Goal: Task Accomplishment & Management: Complete application form

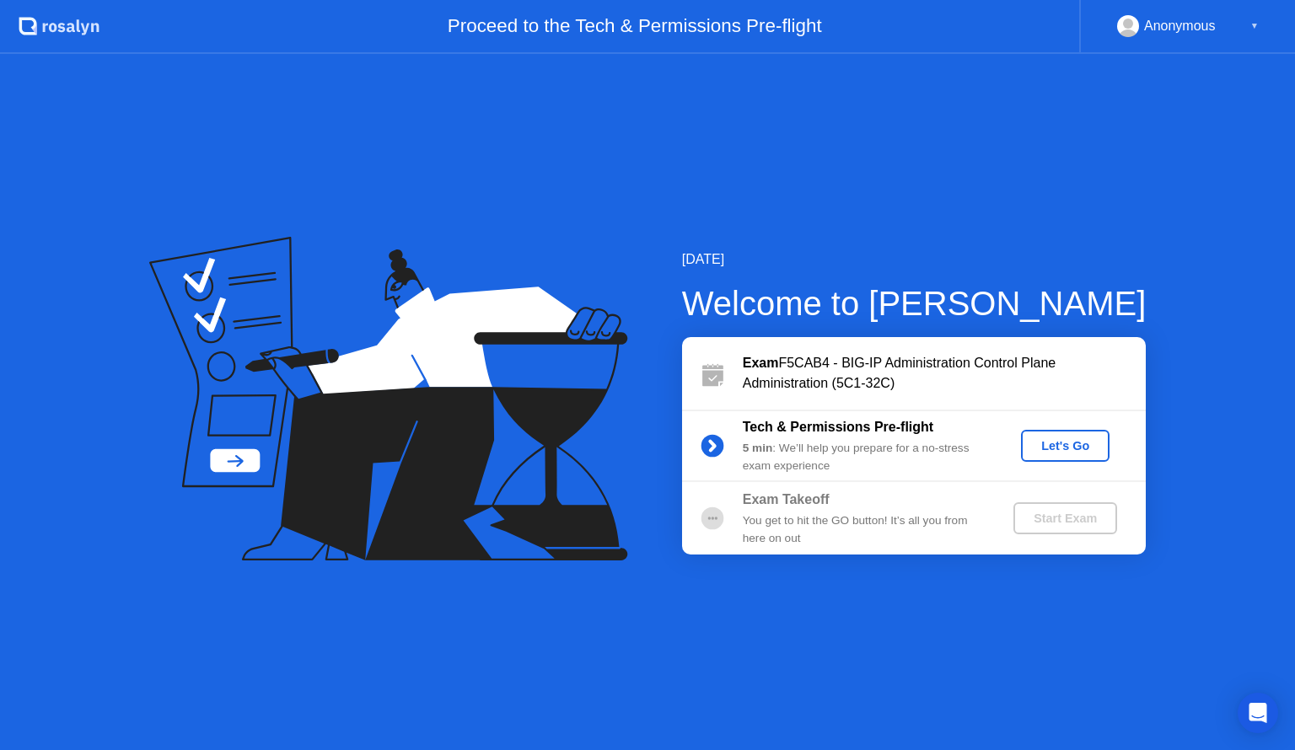
click at [1048, 434] on button "Let's Go" at bounding box center [1065, 446] width 88 height 32
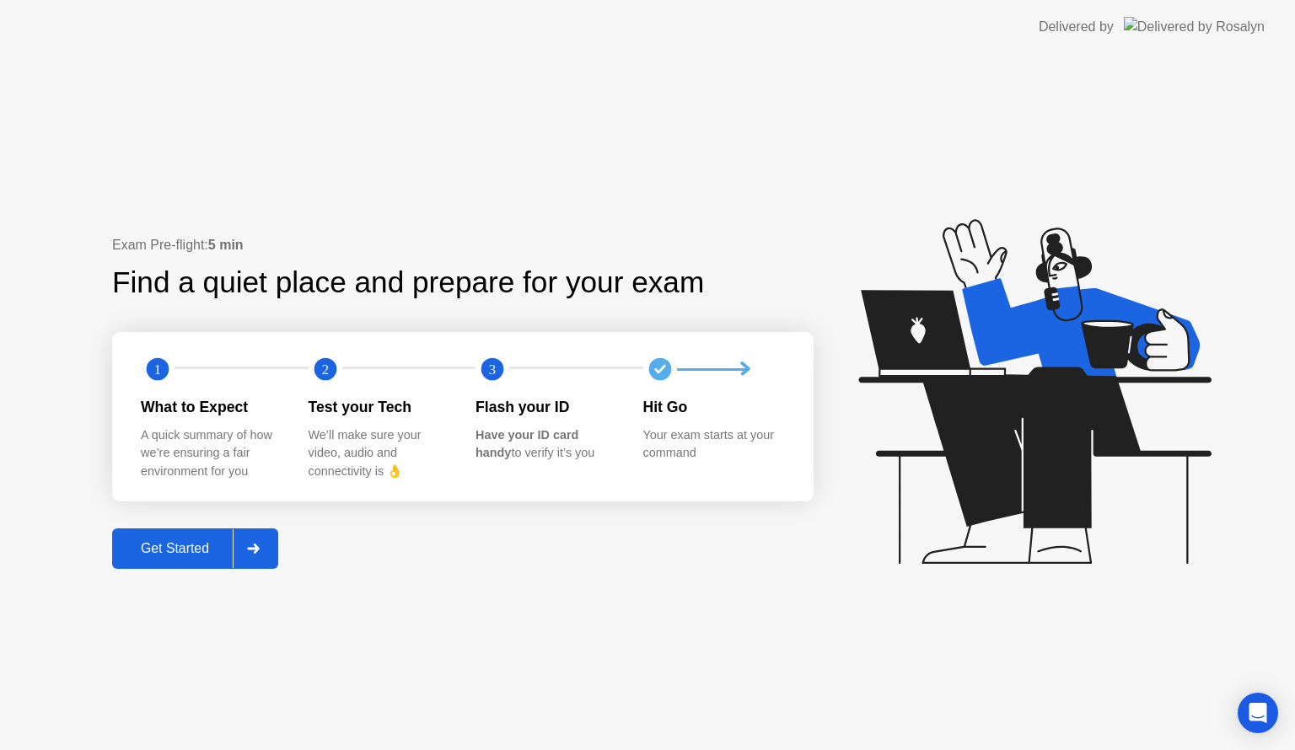
click at [256, 548] on icon at bounding box center [253, 549] width 12 height 10
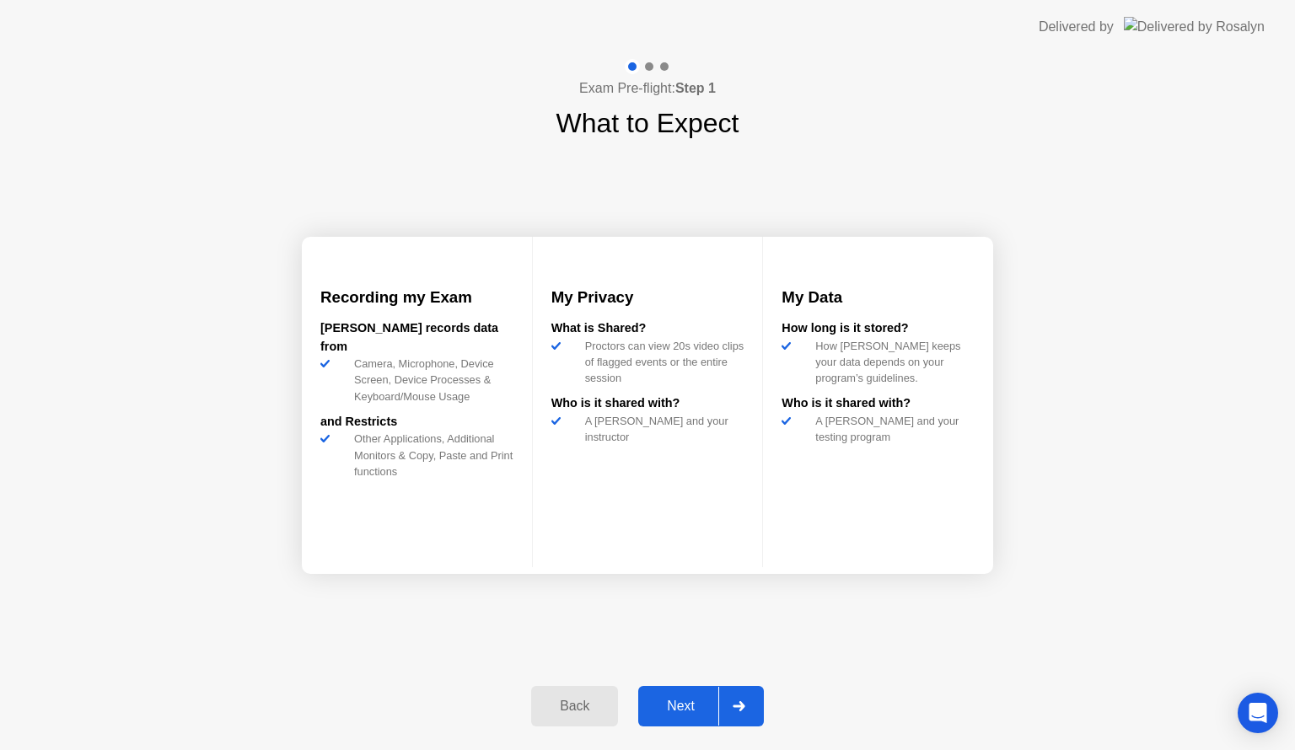
click at [752, 705] on div at bounding box center [738, 706] width 40 height 39
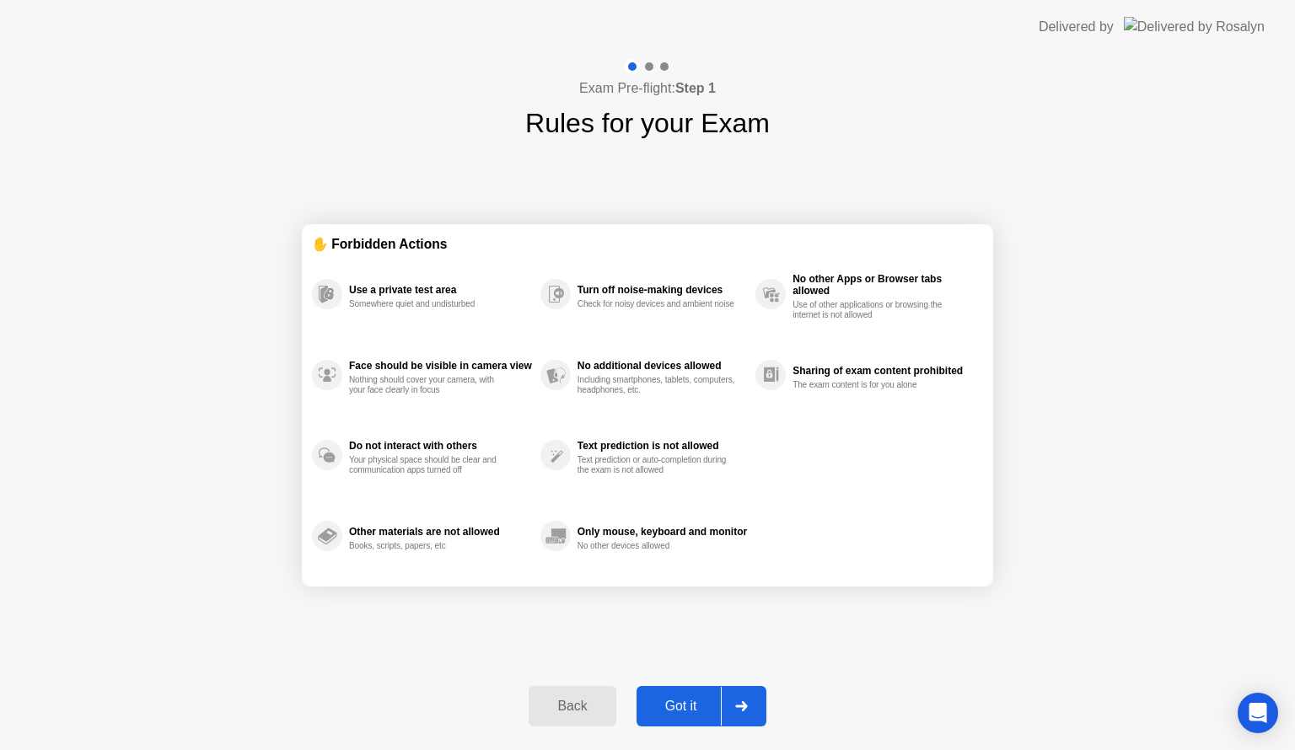
click at [743, 697] on div at bounding box center [741, 706] width 40 height 39
select select "**********"
select select "*******"
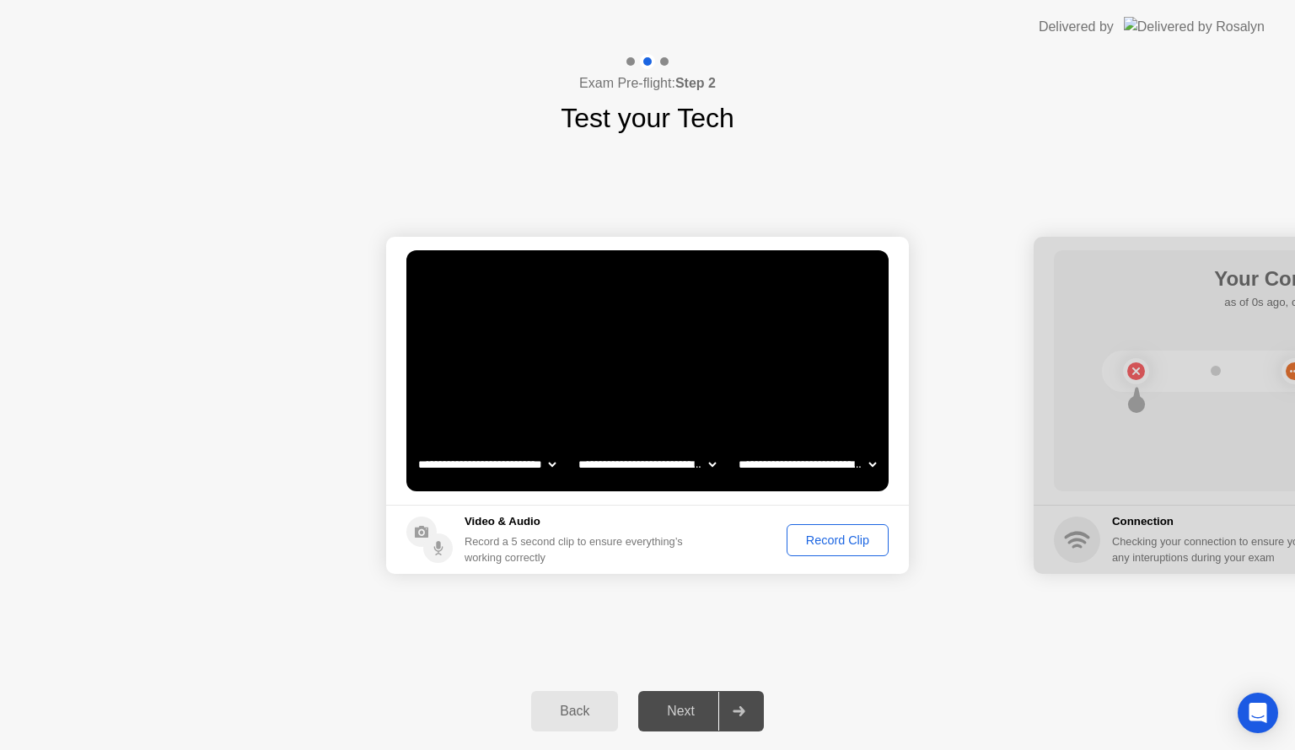
click at [867, 534] on div "Record Clip" at bounding box center [837, 540] width 90 height 13
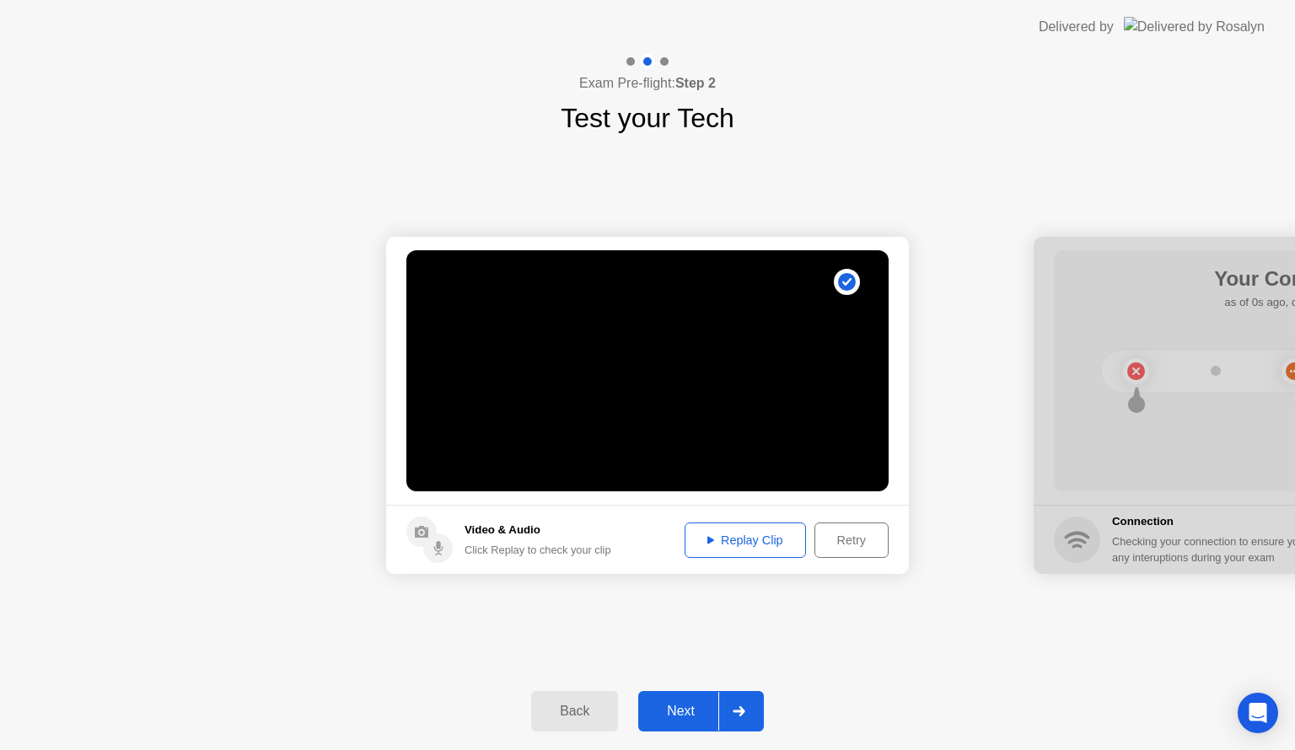
click at [709, 543] on icon at bounding box center [710, 540] width 7 height 8
click at [745, 706] on icon at bounding box center [738, 711] width 13 height 10
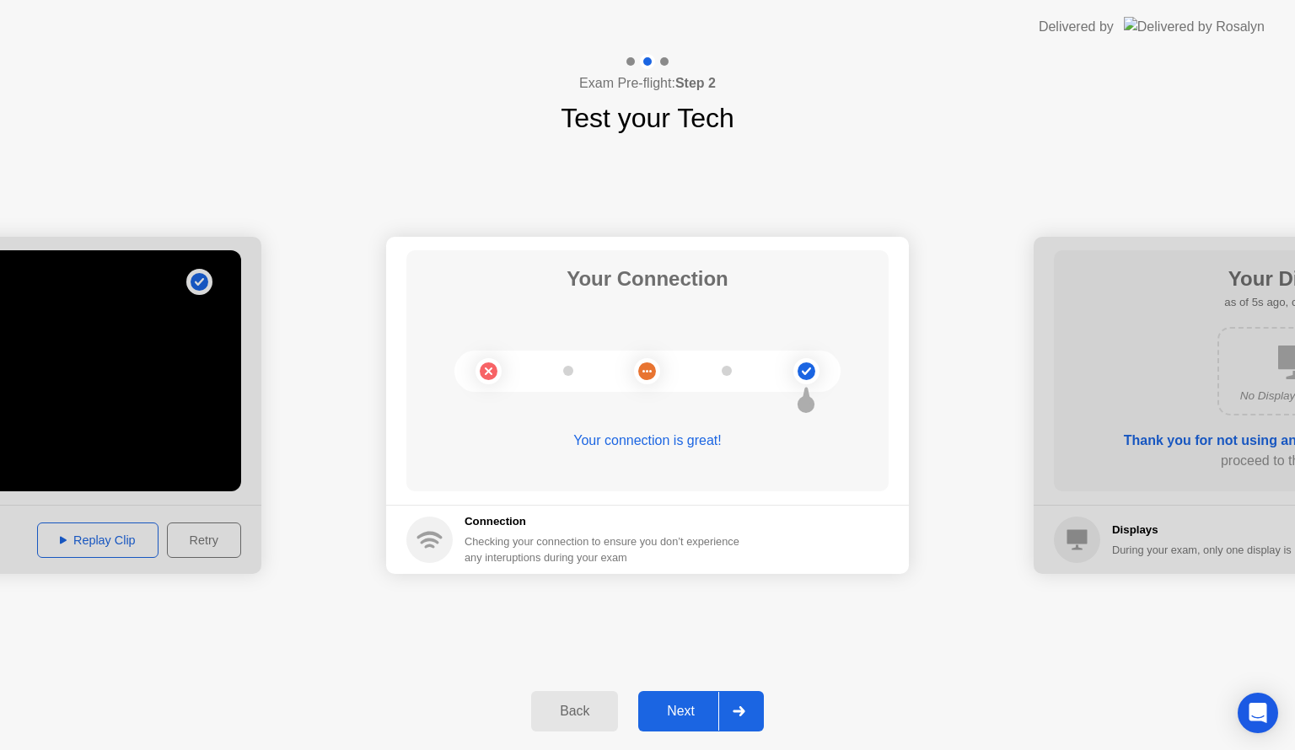
click at [751, 711] on div at bounding box center [738, 711] width 40 height 39
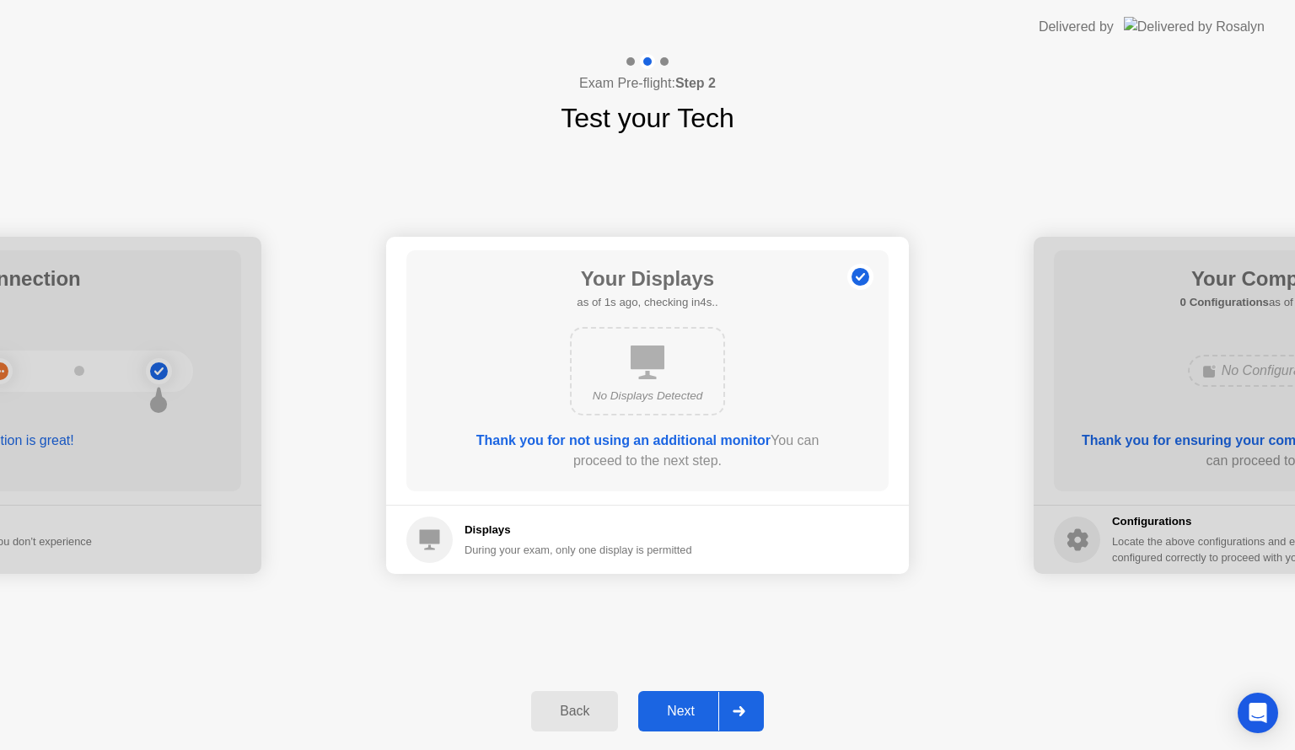
click at [755, 709] on div at bounding box center [738, 711] width 40 height 39
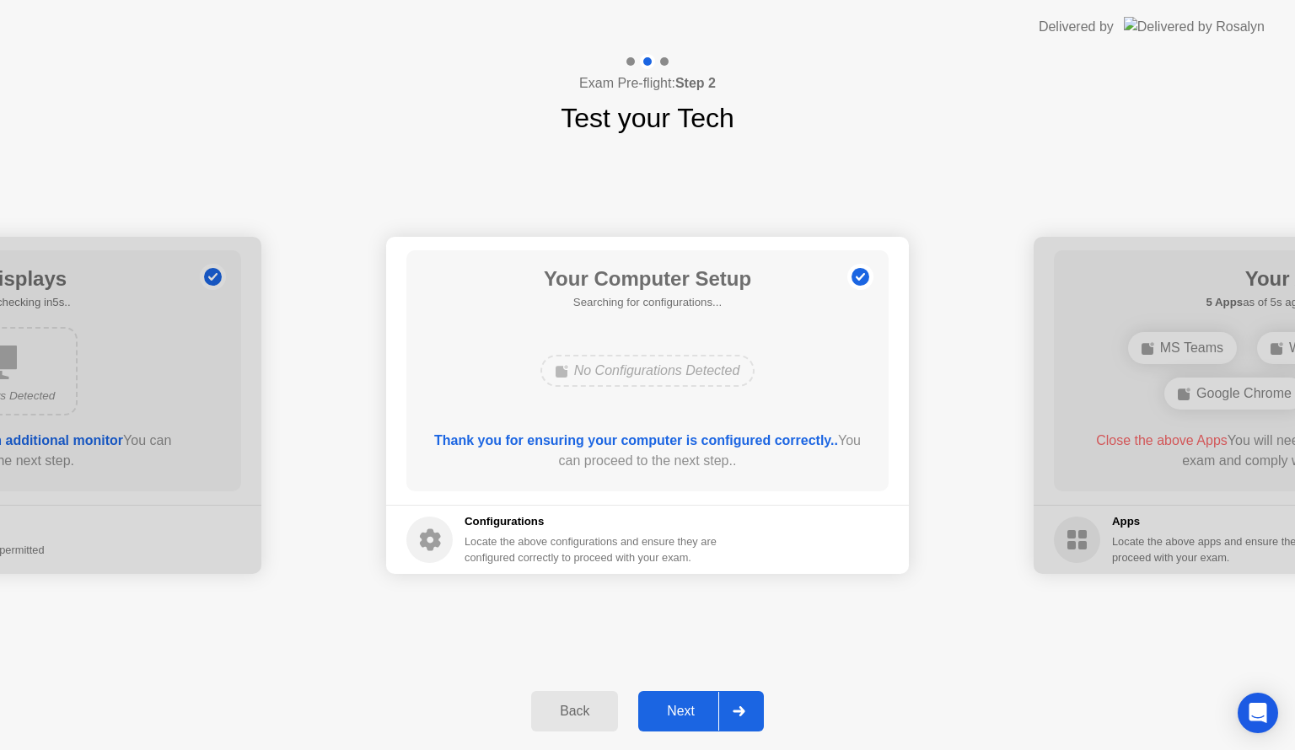
click at [752, 720] on div at bounding box center [738, 711] width 40 height 39
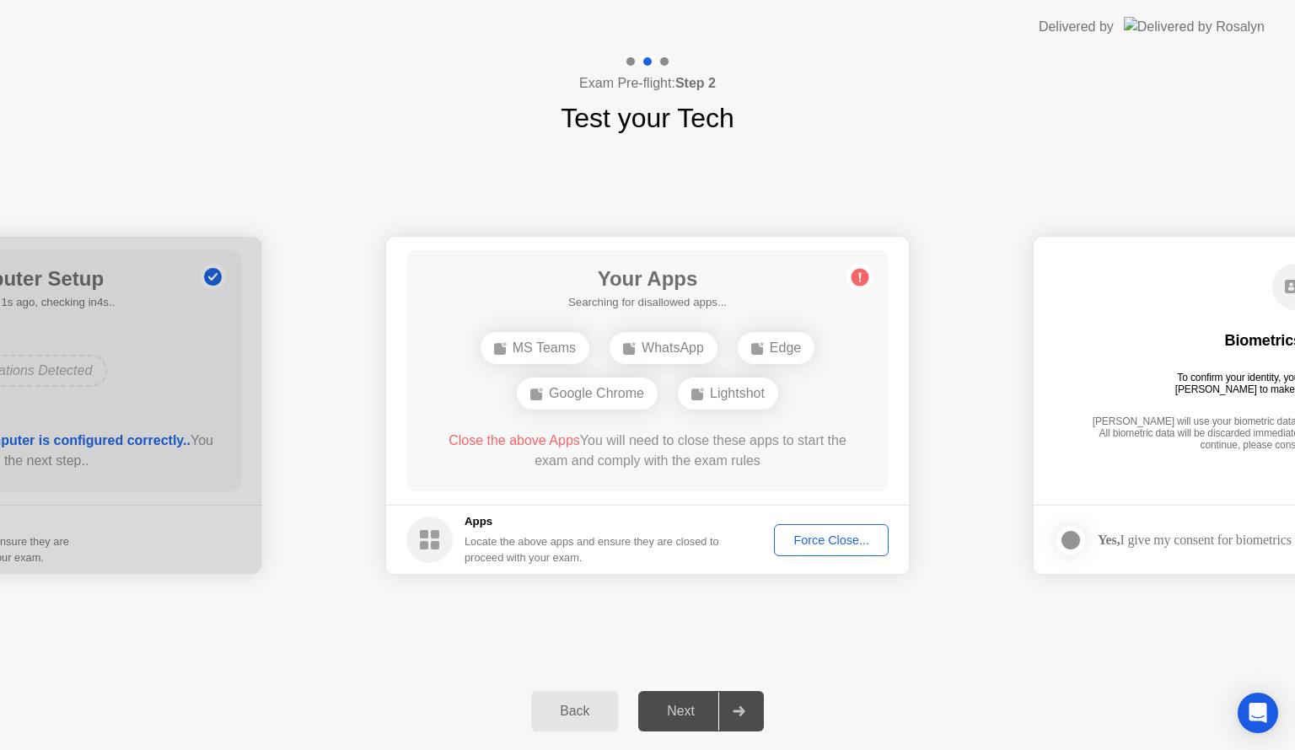
click at [839, 534] on div "Force Close..." at bounding box center [831, 540] width 103 height 13
click at [833, 543] on div "Force Close..." at bounding box center [831, 540] width 103 height 13
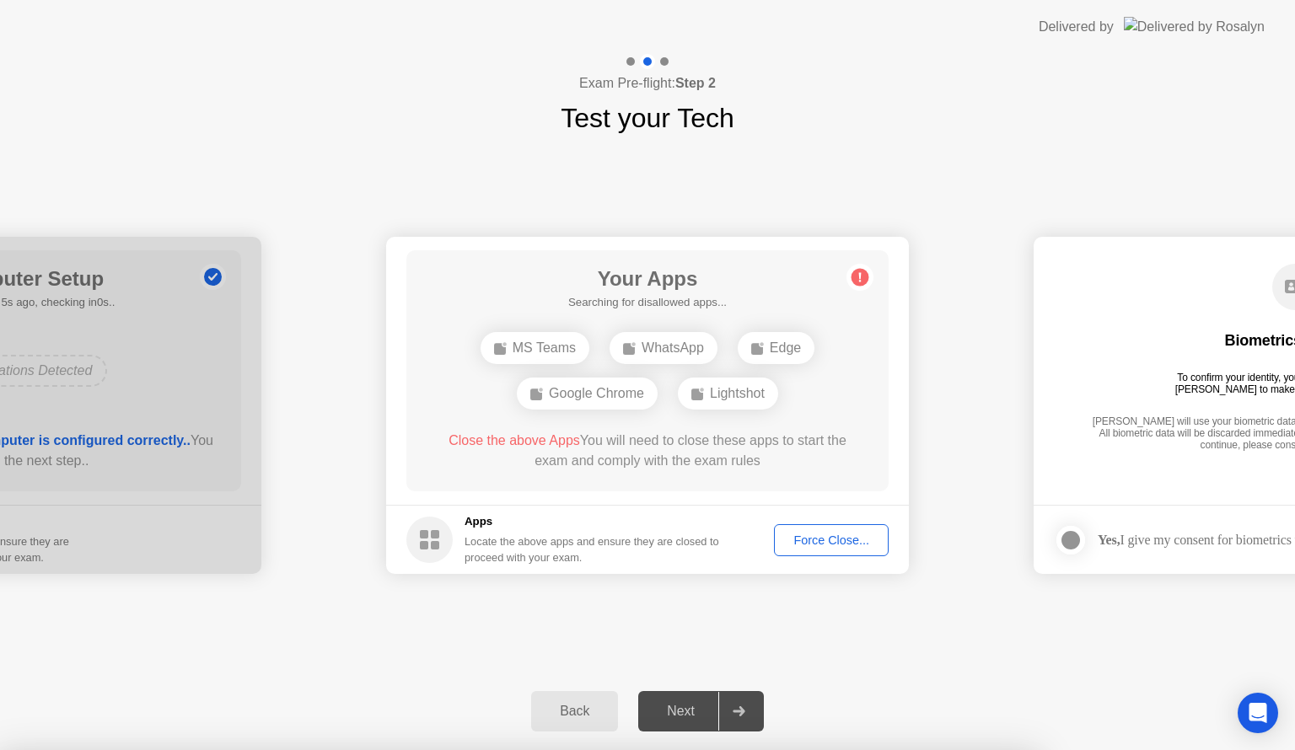
click at [840, 542] on div "Force Close..." at bounding box center [831, 540] width 103 height 13
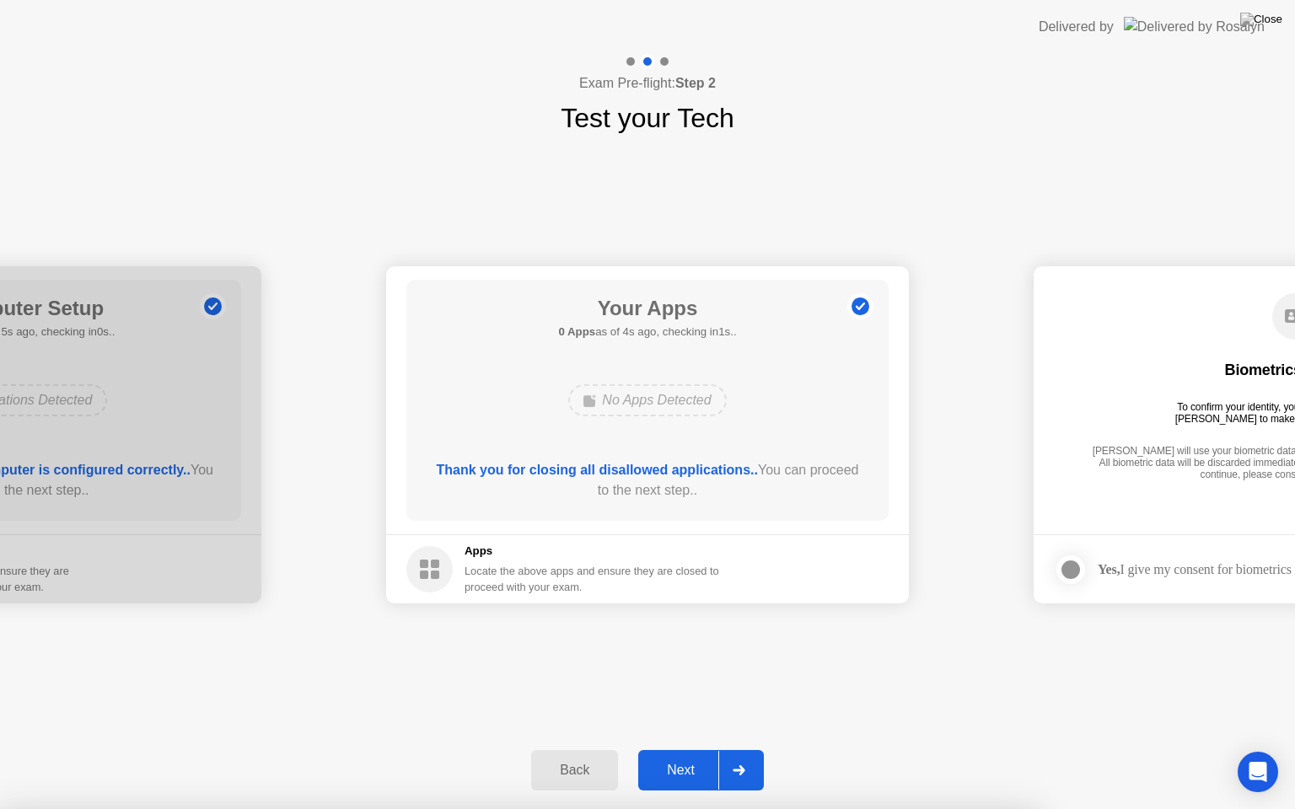
click at [732, 749] on div at bounding box center [738, 770] width 40 height 39
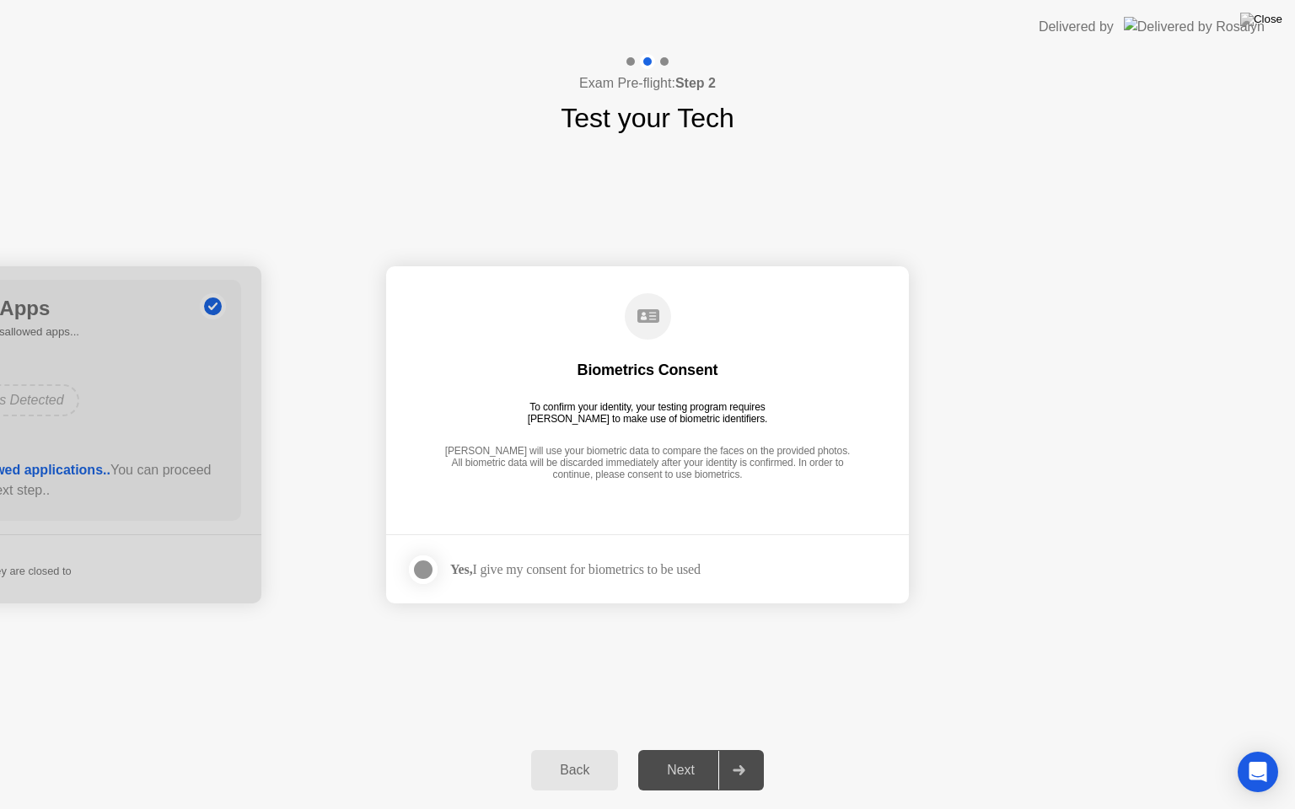
click at [429, 571] on div at bounding box center [423, 570] width 20 height 20
click at [732, 749] on div at bounding box center [738, 770] width 40 height 39
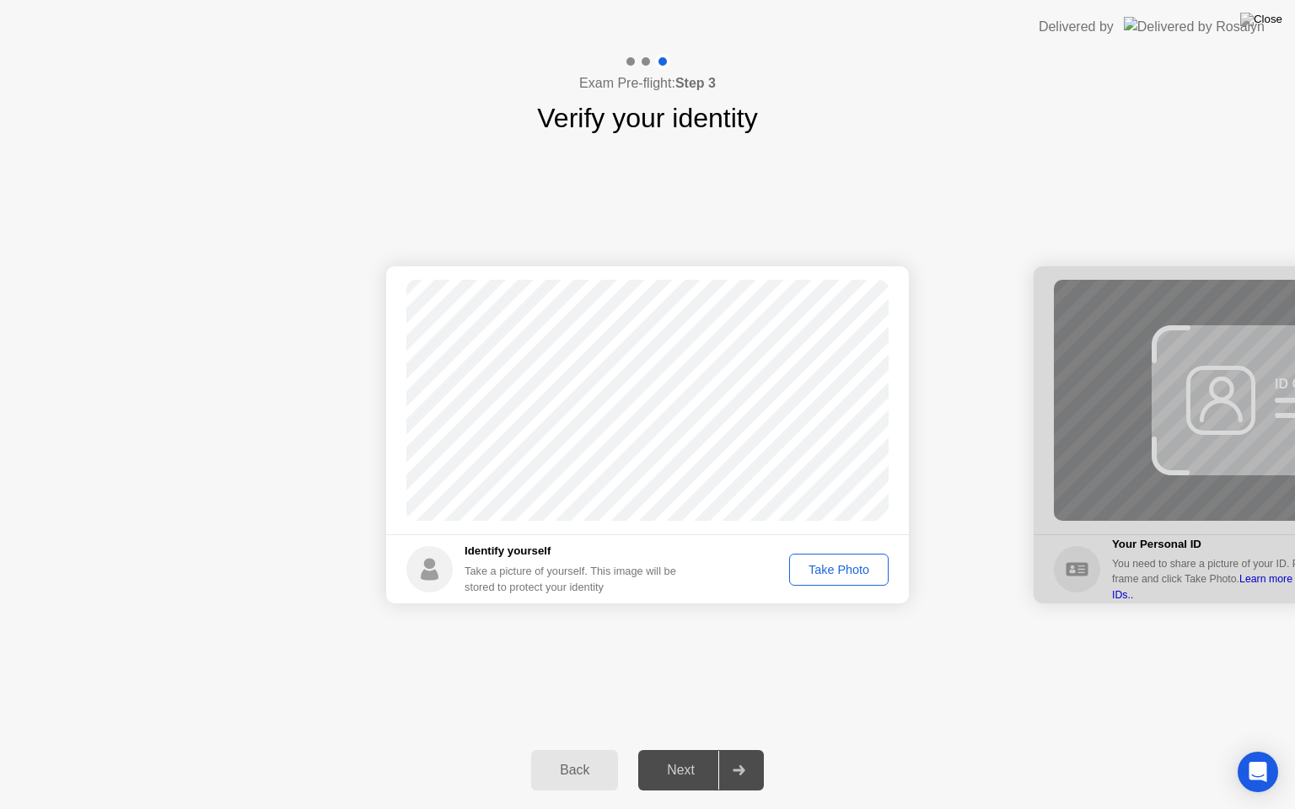
click at [856, 576] on div "Take Photo" at bounding box center [839, 569] width 88 height 13
click at [748, 749] on div at bounding box center [738, 770] width 40 height 39
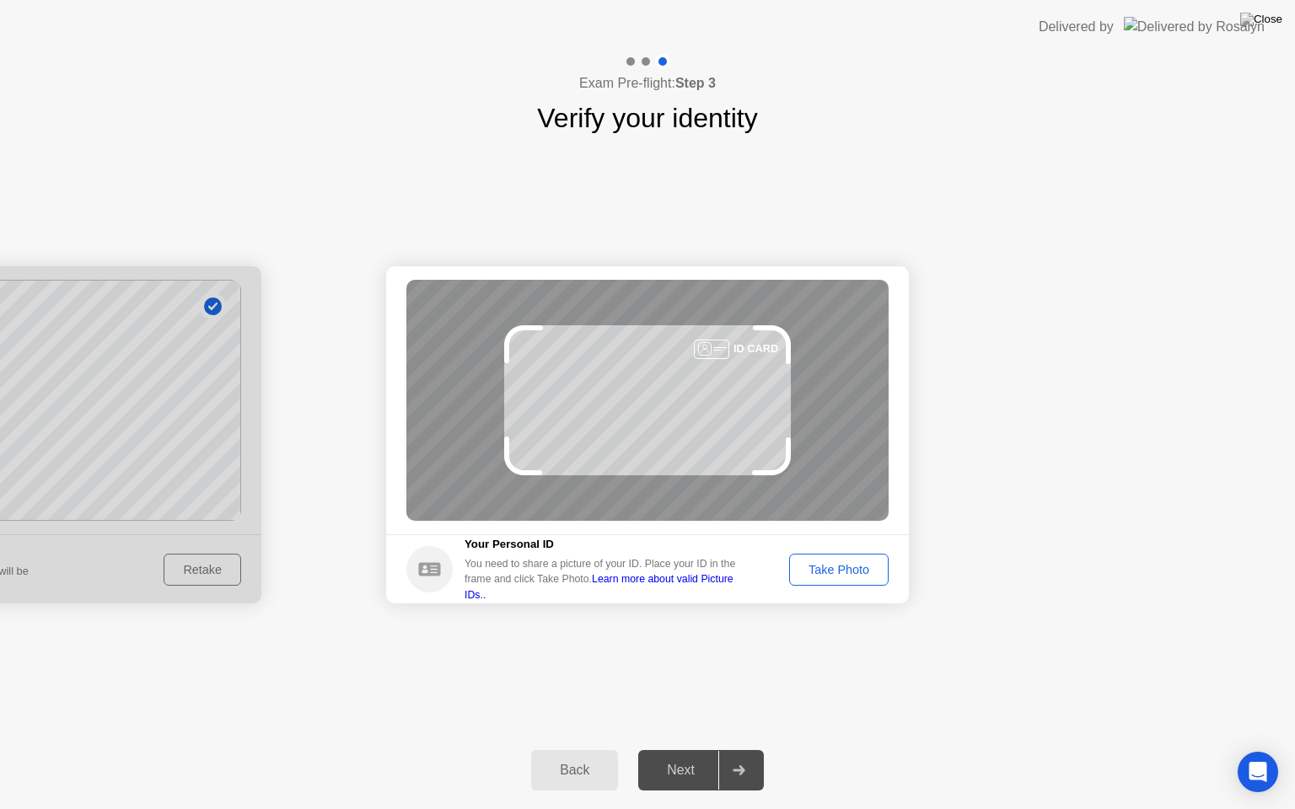
click at [815, 576] on div "Take Photo" at bounding box center [839, 569] width 88 height 13
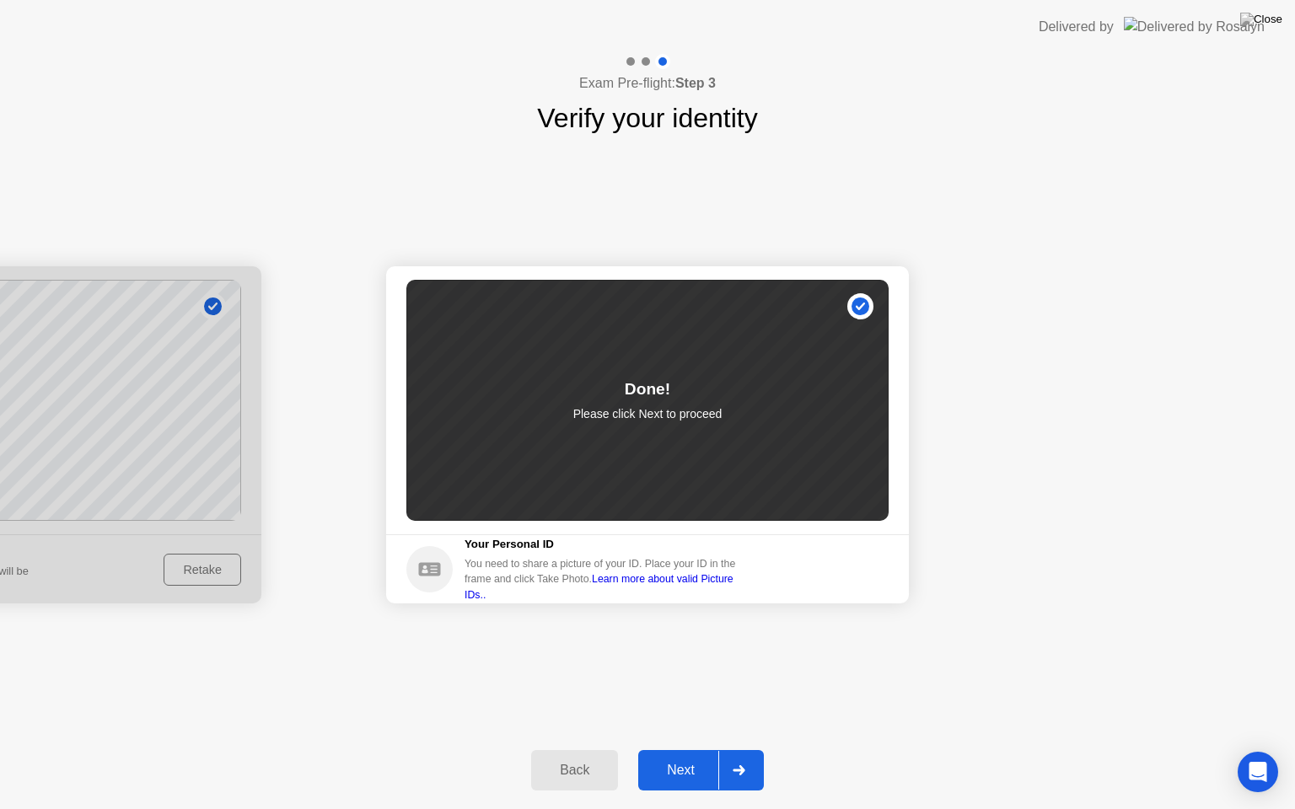
click at [737, 749] on icon at bounding box center [738, 770] width 13 height 10
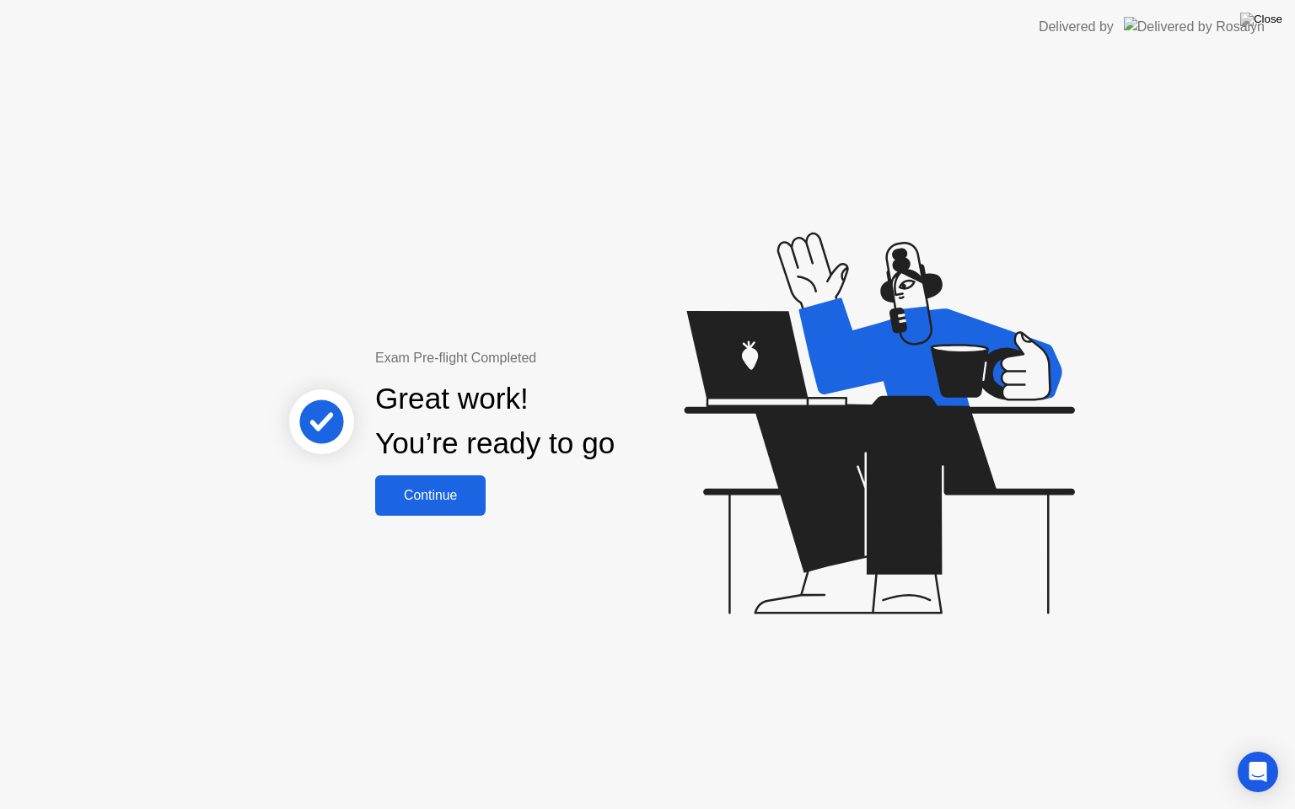
click at [450, 502] on div "Continue" at bounding box center [430, 495] width 100 height 15
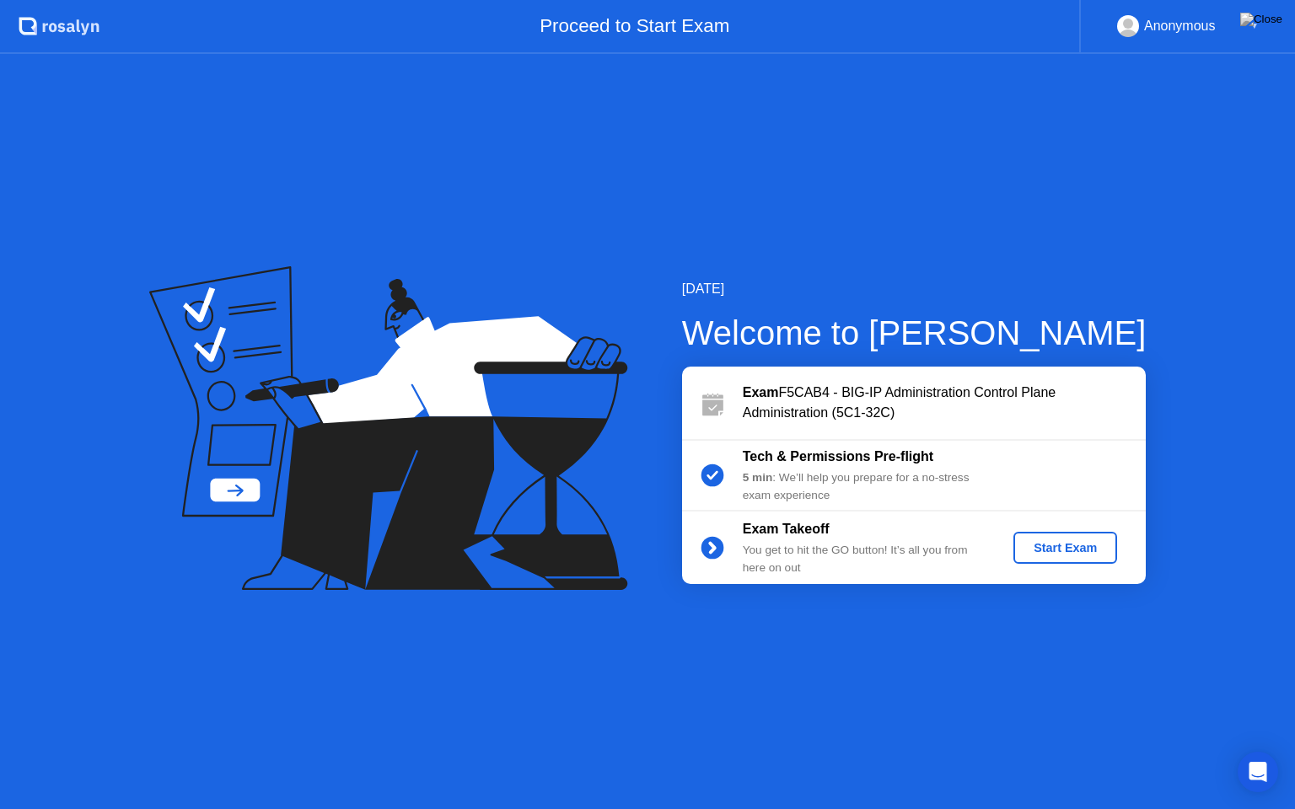
click at [1059, 541] on div "Start Exam" at bounding box center [1065, 547] width 90 height 13
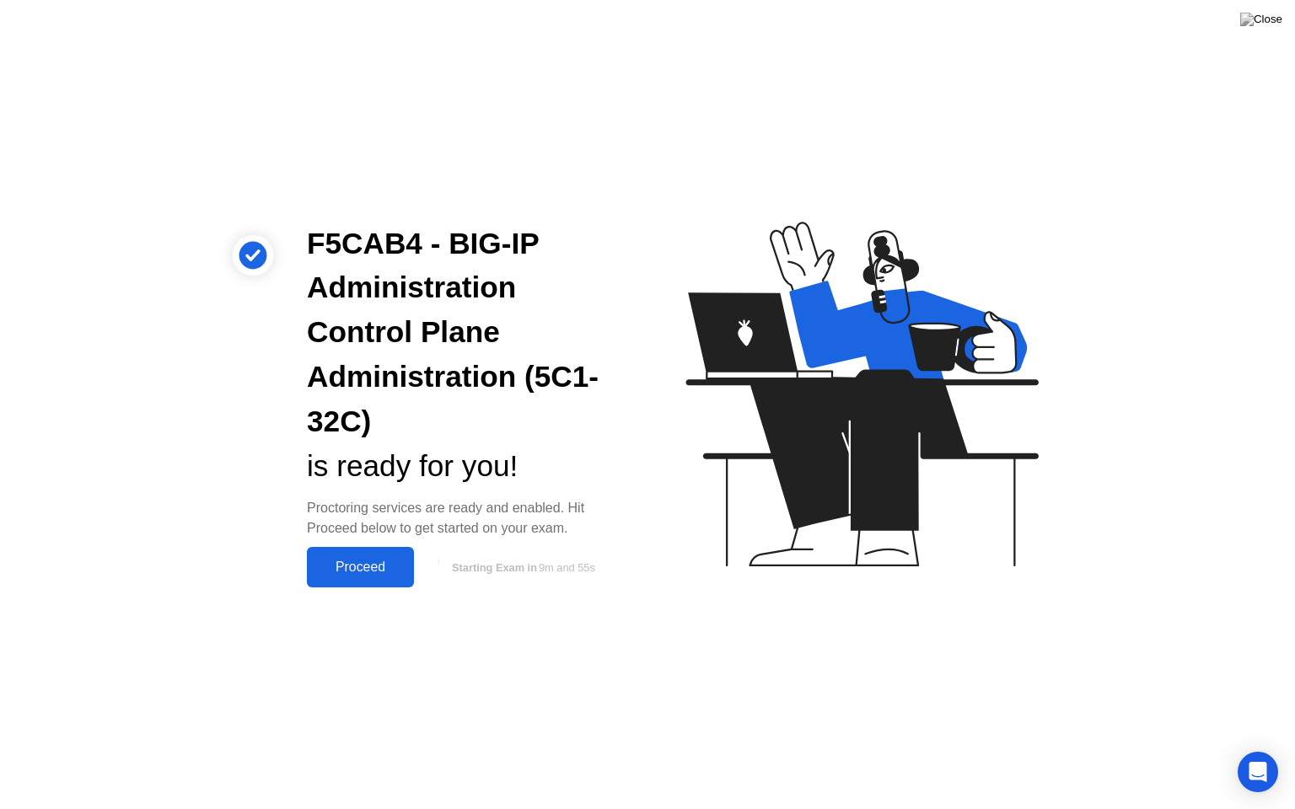
click at [389, 571] on div "Proceed" at bounding box center [360, 567] width 97 height 15
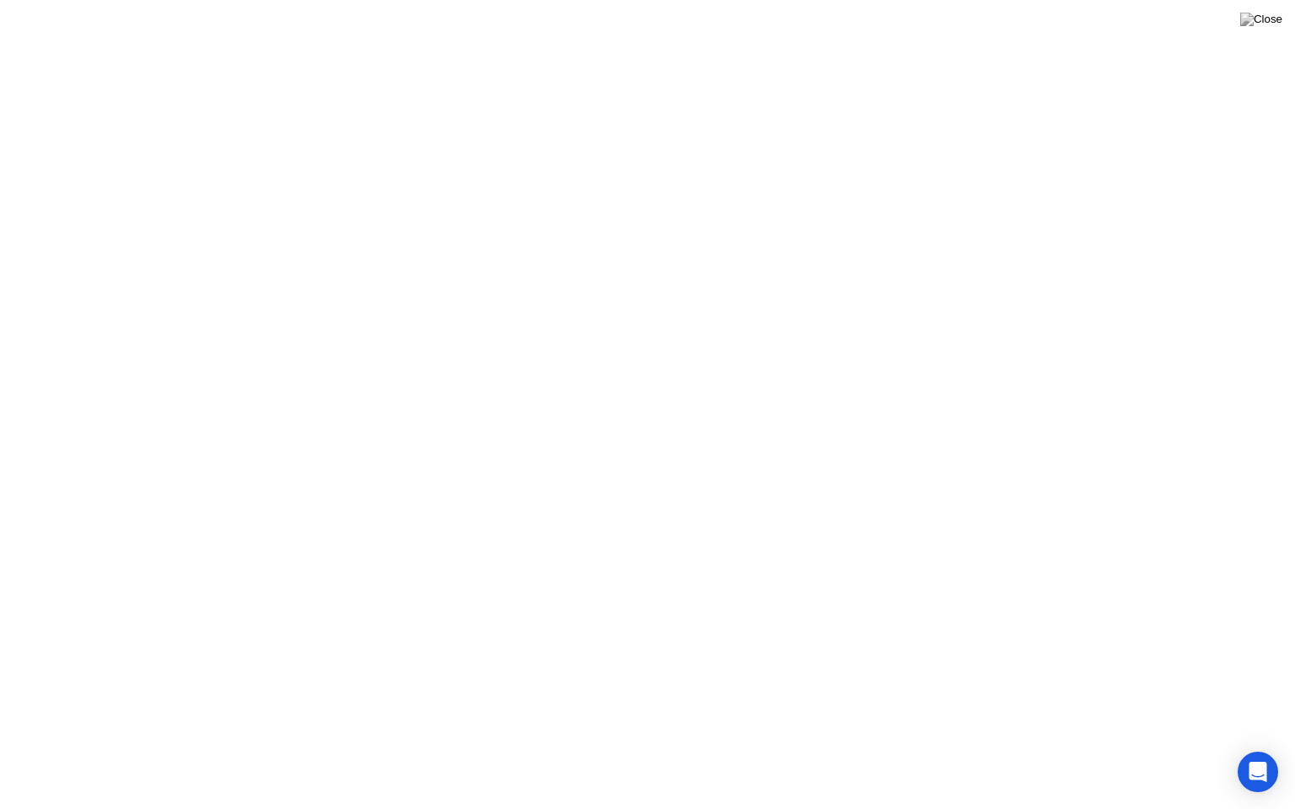
click div "Got it!"
click div "End Proctoring Session"
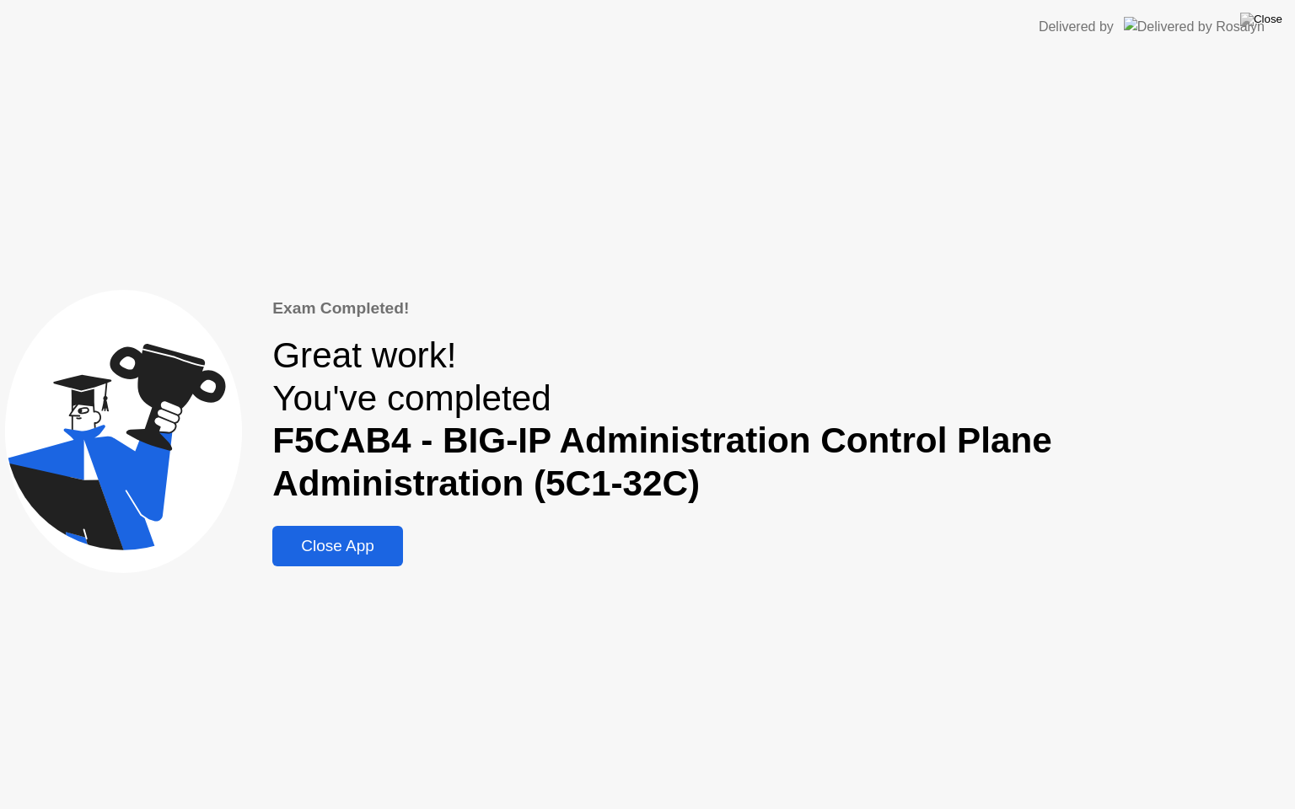
click at [363, 540] on div "Close App" at bounding box center [337, 546] width 121 height 19
